Goal: Task Accomplishment & Management: Manage account settings

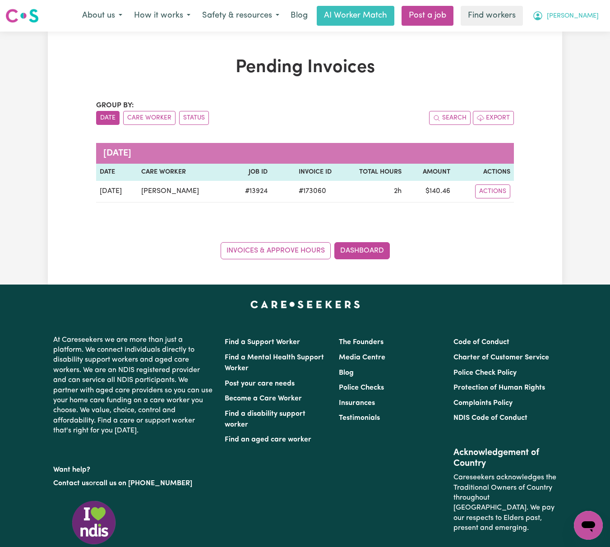
drag, startPoint x: 583, startPoint y: 13, endPoint x: 592, endPoint y: 24, distance: 14.2
click at [583, 13] on button "[PERSON_NAME]" at bounding box center [565, 15] width 78 height 19
click at [594, 49] on link "Logout" at bounding box center [568, 51] width 71 height 17
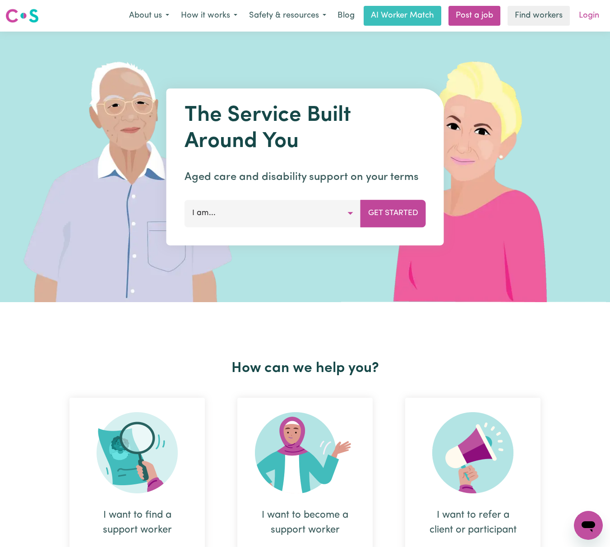
click at [595, 14] on link "Login" at bounding box center [588, 16] width 31 height 20
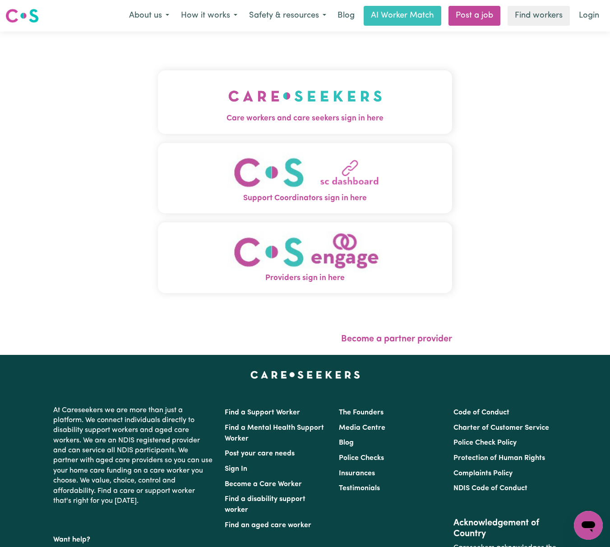
click at [296, 105] on img "Care workers and care seekers sign in here" at bounding box center [305, 95] width 154 height 33
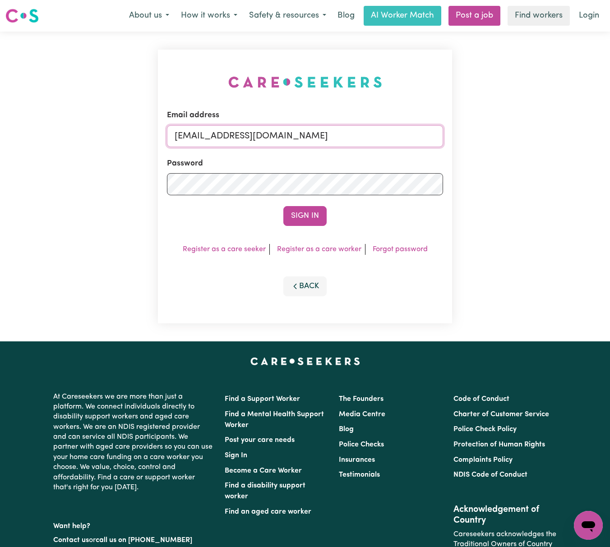
click at [210, 134] on input "[EMAIL_ADDRESS][DOMAIN_NAME]" at bounding box center [305, 136] width 276 height 22
drag, startPoint x: 222, startPoint y: 133, endPoint x: 394, endPoint y: 135, distance: 171.4
click at [394, 135] on input "[EMAIL_ADDRESS][DOMAIN_NAME]" at bounding box center [305, 136] width 276 height 22
type input "superuser~[EMAIL_ADDRESS][DOMAIN_NAME]"
click at [283, 206] on button "Sign In" at bounding box center [304, 216] width 43 height 20
